Goal: Information Seeking & Learning: Find specific fact

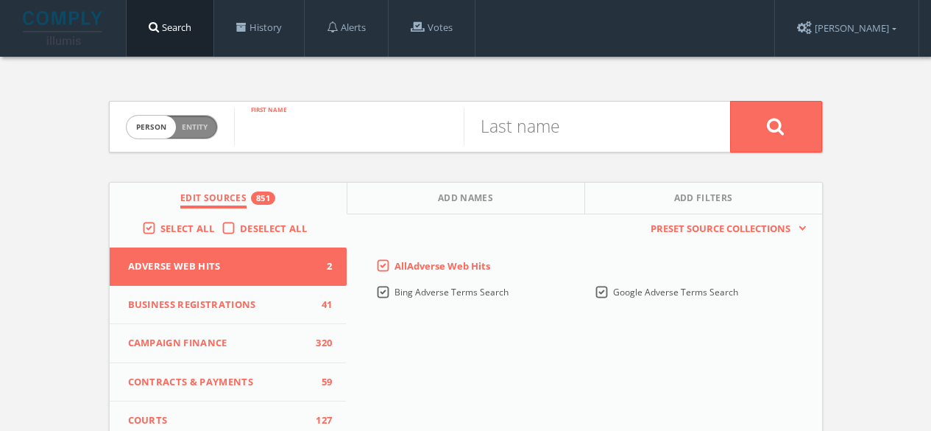
click at [328, 128] on input "text" at bounding box center [349, 126] width 230 height 38
type input "[PERSON_NAME]"
click at [730, 101] on button at bounding box center [776, 127] width 92 height 52
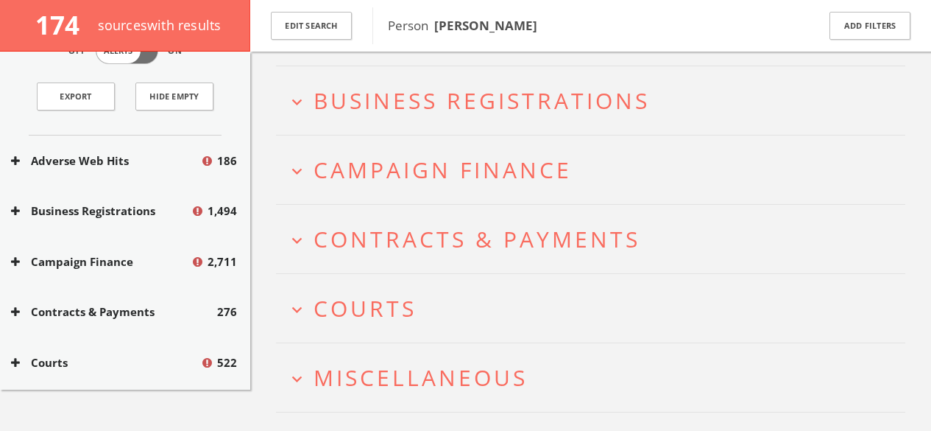
scroll to position [154, 0]
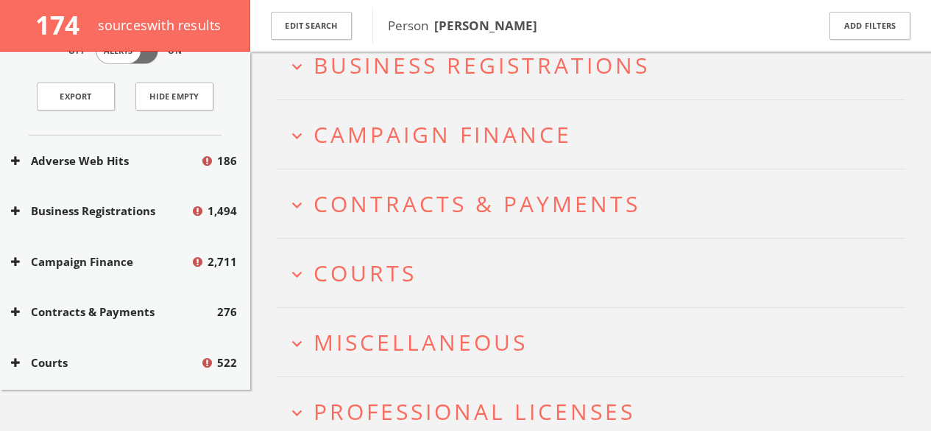
click at [370, 278] on span "Courts" at bounding box center [365, 273] width 103 height 30
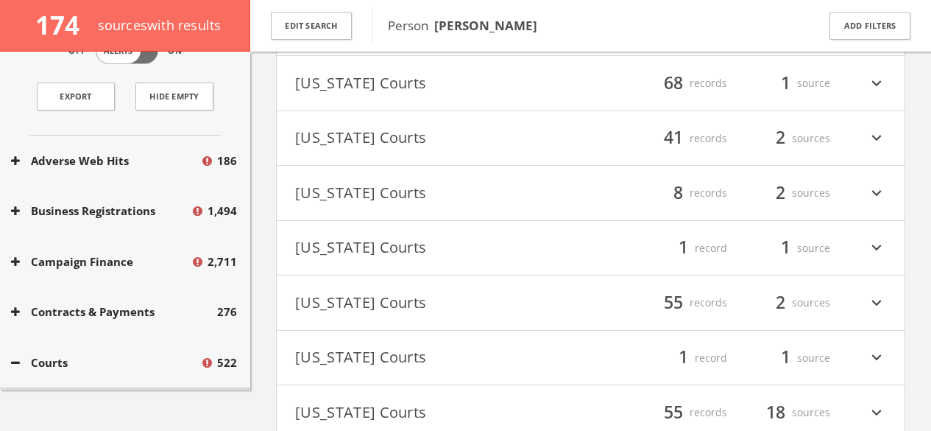
scroll to position [1021, 0]
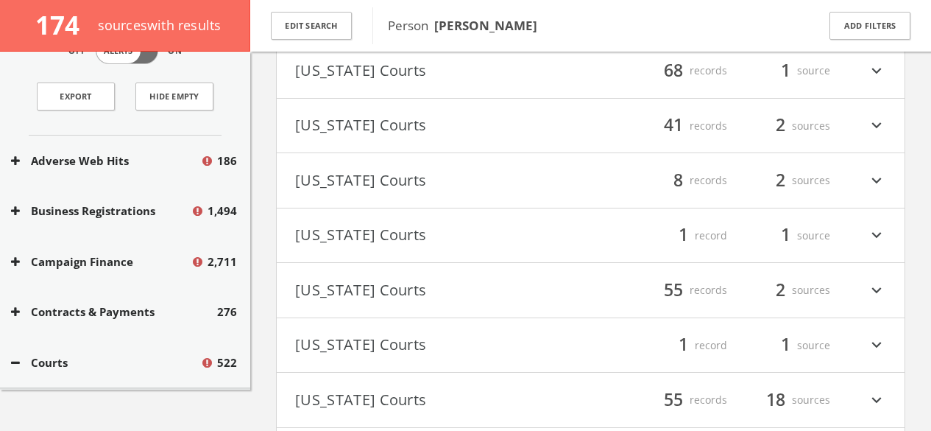
click at [447, 236] on button "[US_STATE] Courts" at bounding box center [443, 235] width 296 height 25
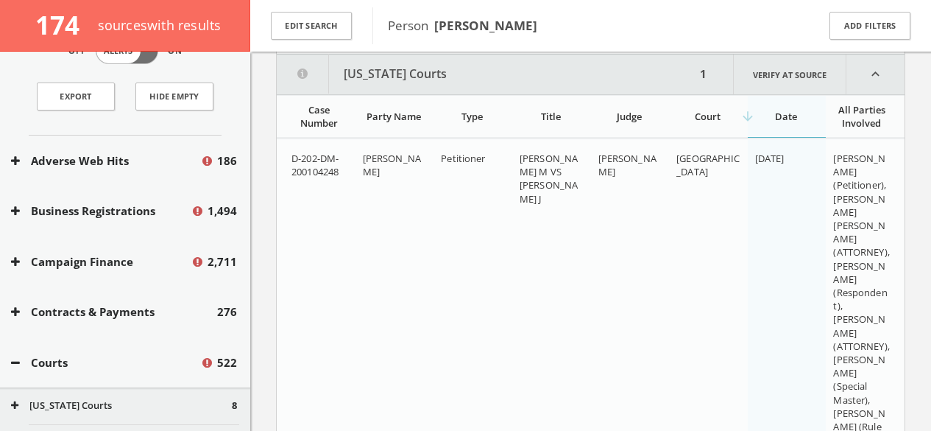
scroll to position [1232, 0]
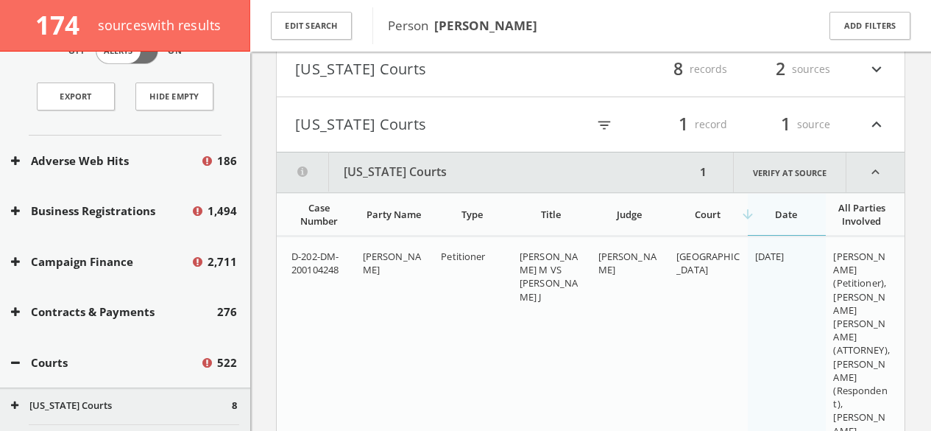
click at [370, 125] on html "Search History Alerts Votes [PERSON_NAME] Edit Profile Change Password Security…" at bounding box center [465, 0] width 931 height 2265
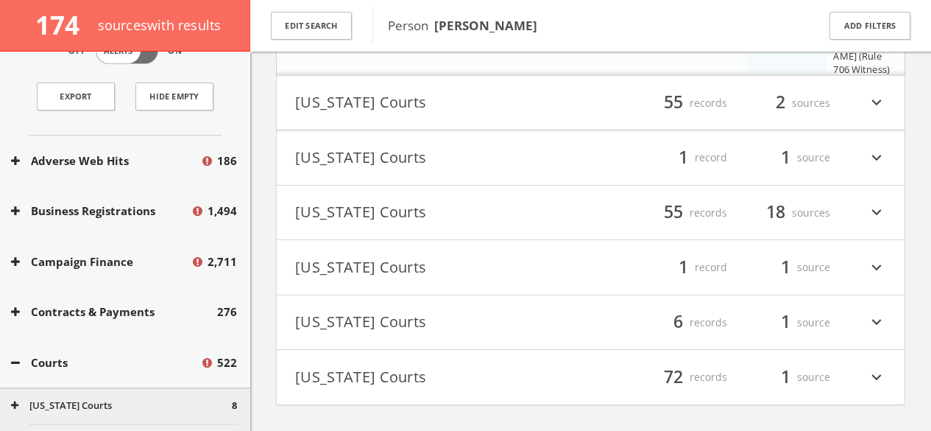
scroll to position [1603, 0]
